Goal: Complete application form

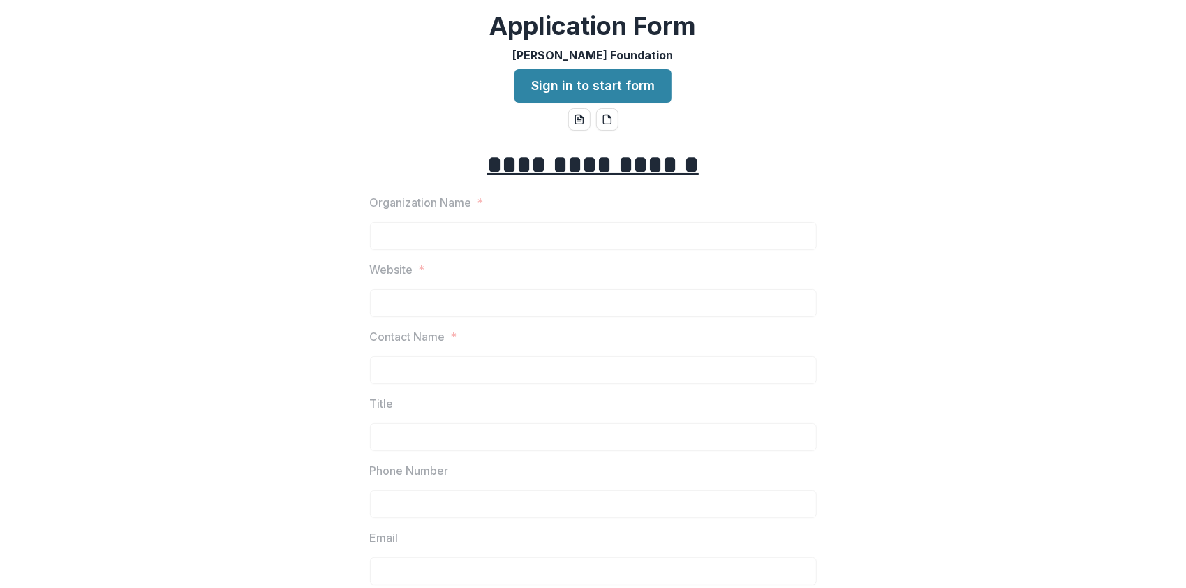
click at [596, 91] on link "Sign in to start form" at bounding box center [592, 86] width 157 height 34
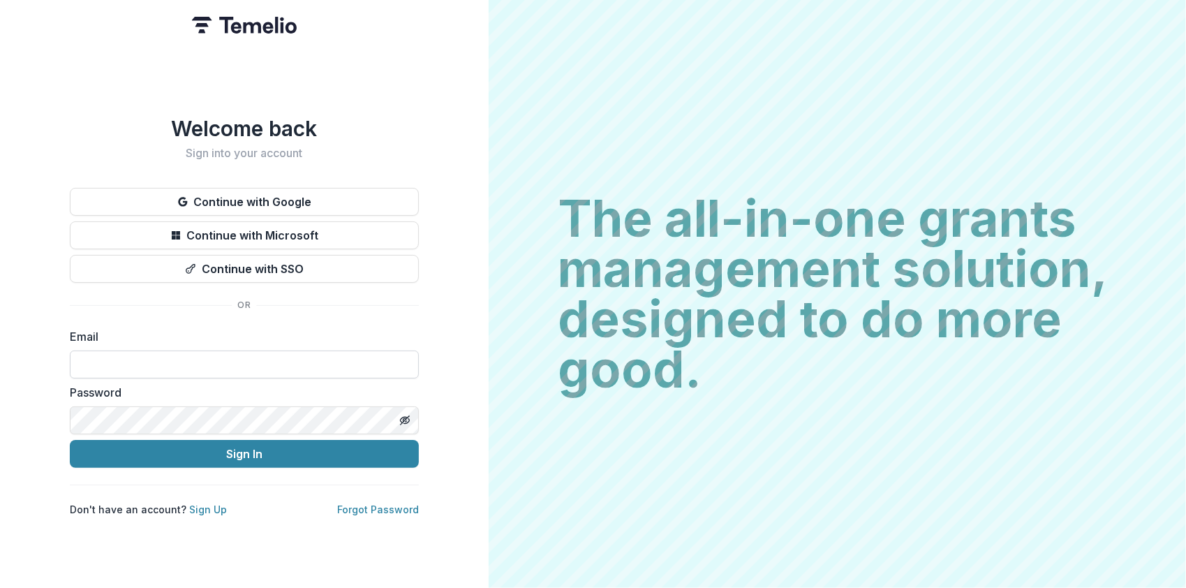
click at [303, 361] on input at bounding box center [244, 364] width 349 height 28
type input "**********"
click at [70, 440] on button "Sign In" at bounding box center [244, 454] width 349 height 28
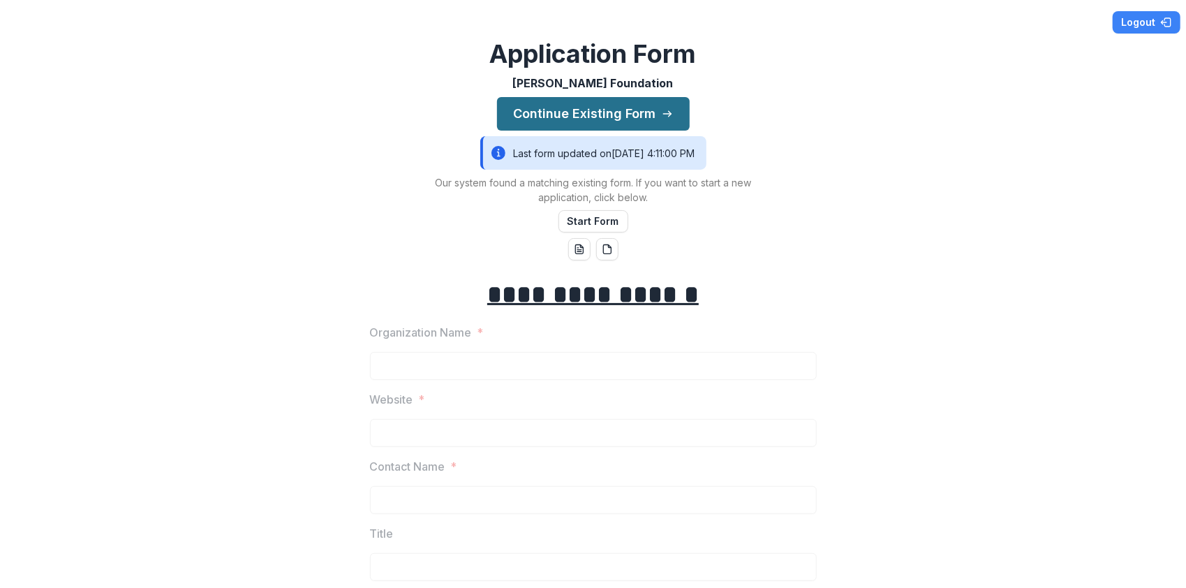
click at [630, 110] on button "Continue Existing Form" at bounding box center [593, 114] width 193 height 34
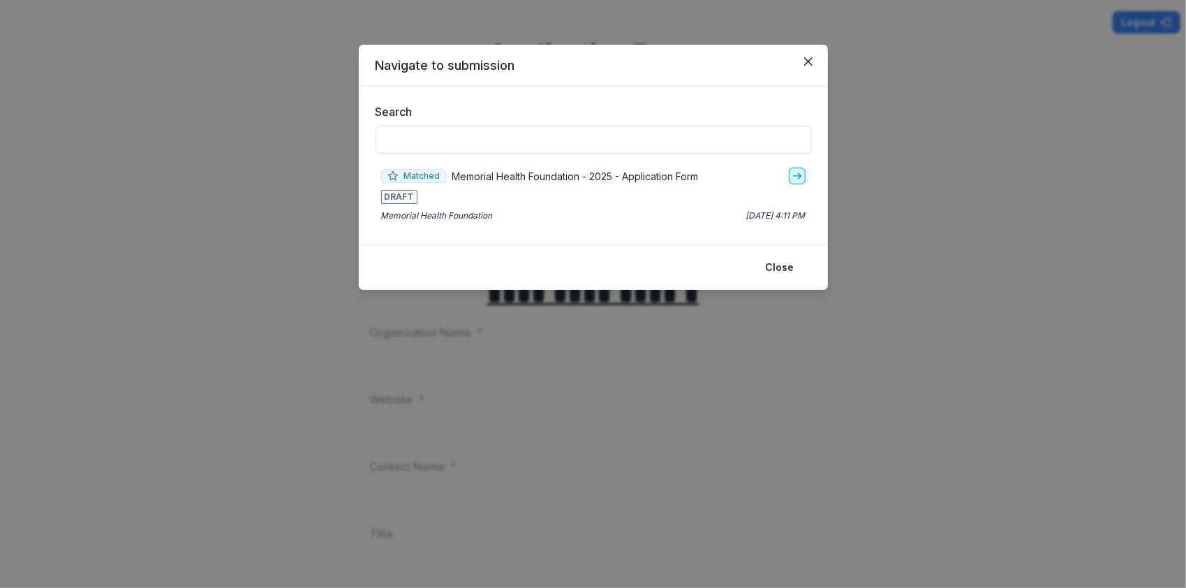
click at [791, 178] on icon "go-to" at bounding box center [796, 175] width 11 height 11
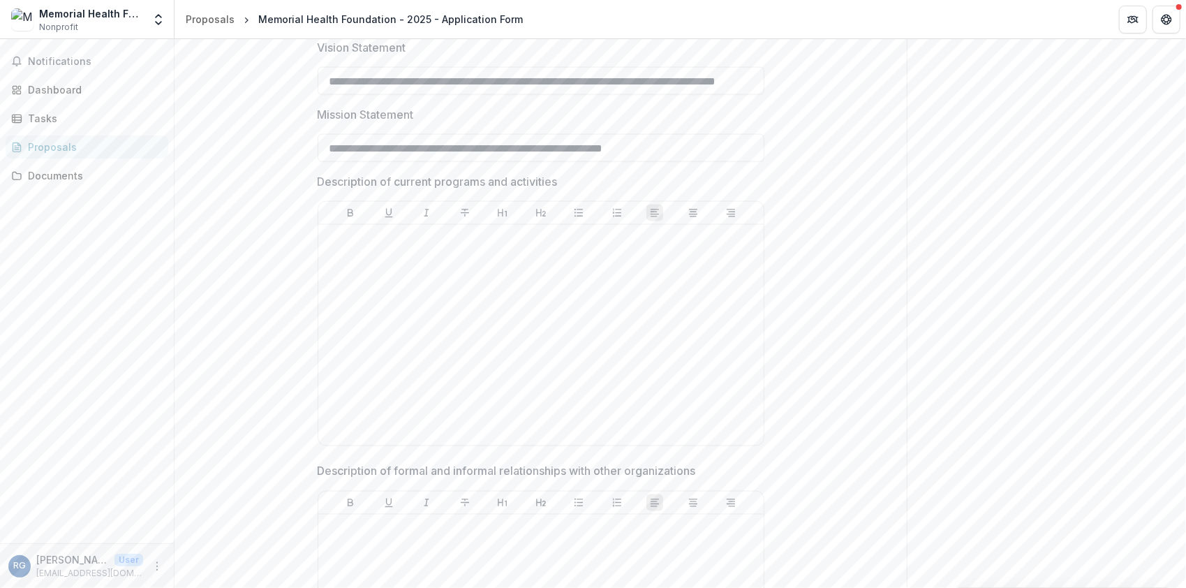
scroll to position [1396, 0]
drag, startPoint x: 567, startPoint y: 179, endPoint x: 295, endPoint y: 184, distance: 272.2
drag, startPoint x: 295, startPoint y: 184, endPoint x: 336, endPoint y: 179, distance: 42.2
copy p "Description of current programs and activities"
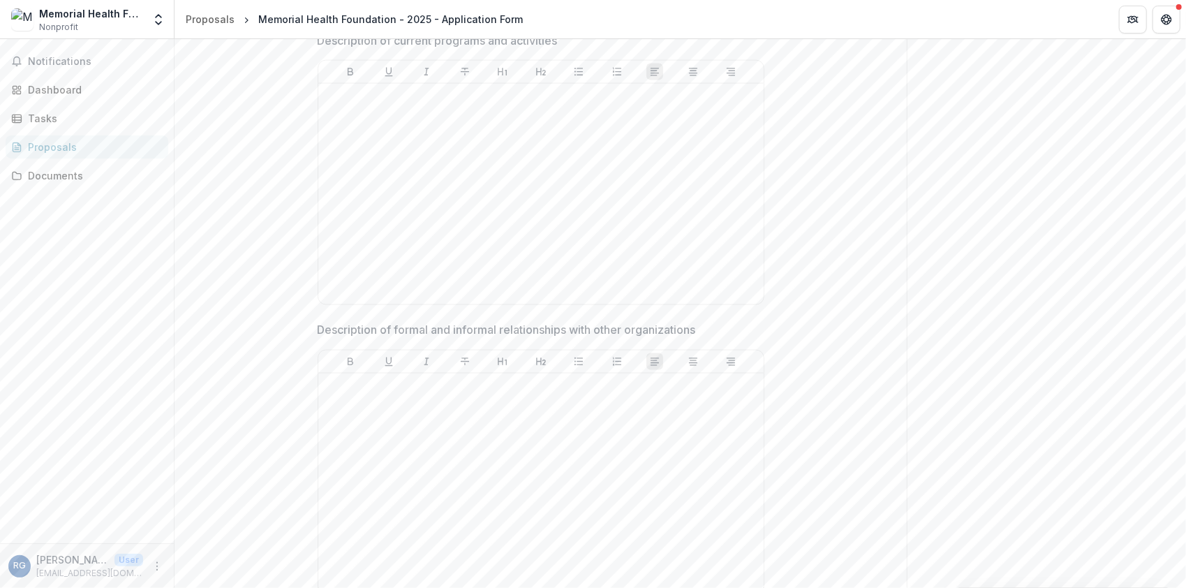
scroll to position [1466, 0]
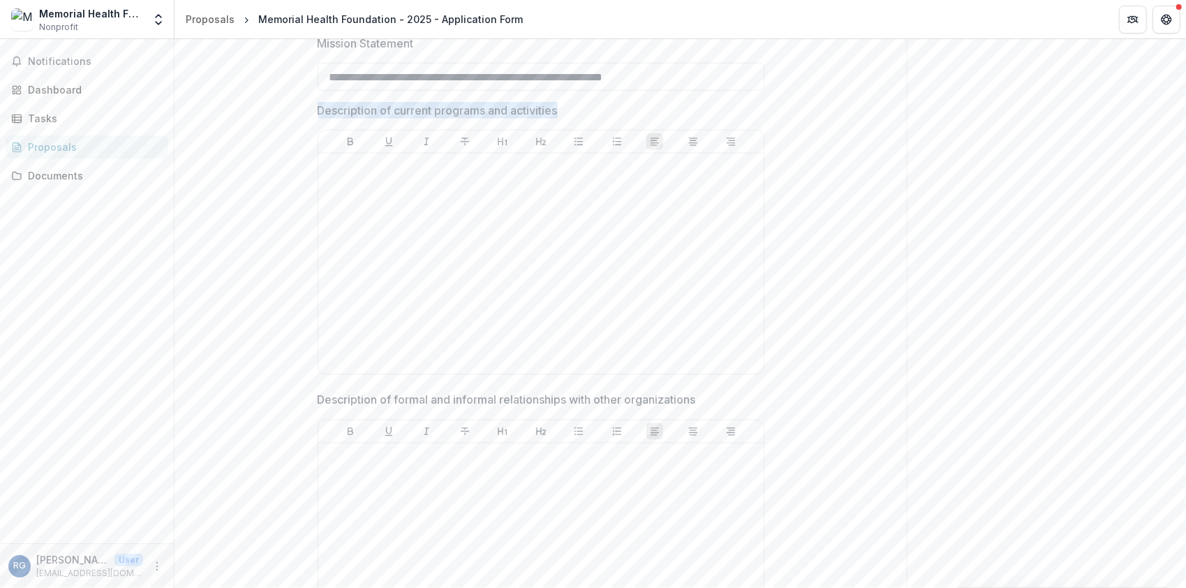
drag, startPoint x: 568, startPoint y: 107, endPoint x: 295, endPoint y: 107, distance: 273.6
drag, startPoint x: 295, startPoint y: 107, endPoint x: 371, endPoint y: 106, distance: 76.8
copy p "Description of current programs and activities"
